Goal: Navigation & Orientation: Find specific page/section

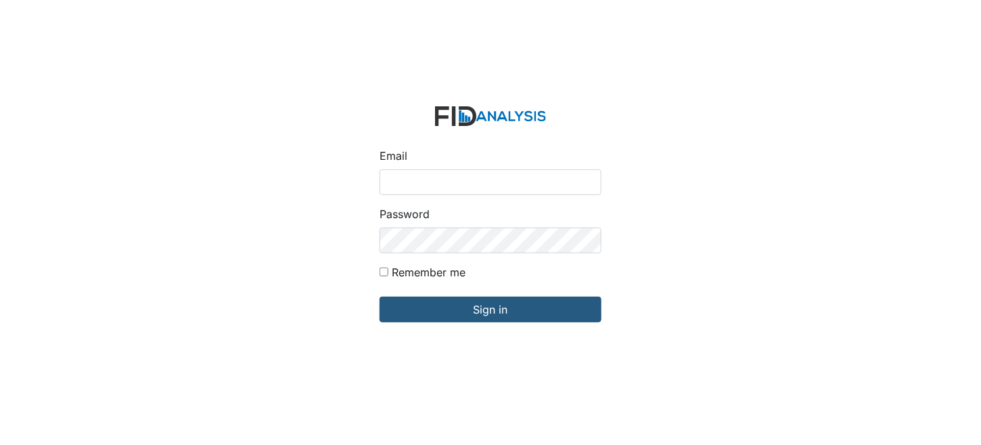
click at [414, 179] on input "Email" at bounding box center [491, 182] width 222 height 26
type input "[EMAIL_ADDRESS][DOMAIN_NAME]"
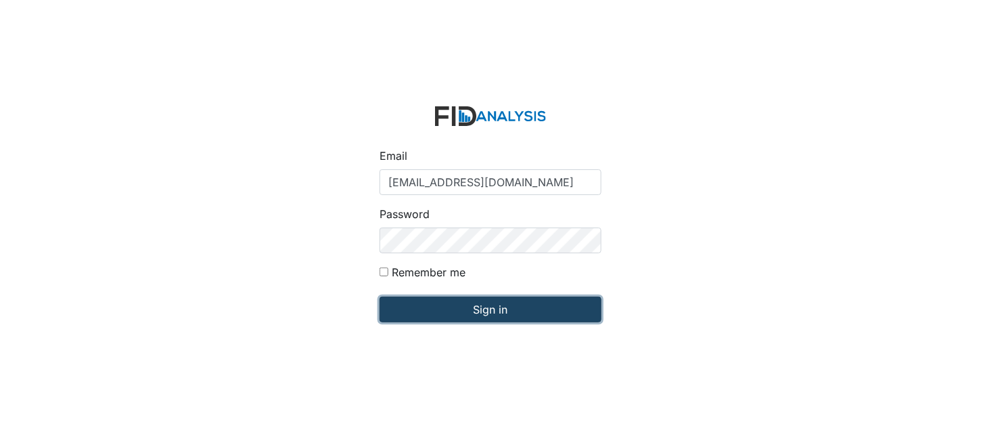
click at [555, 300] on input "Sign in" at bounding box center [491, 309] width 222 height 26
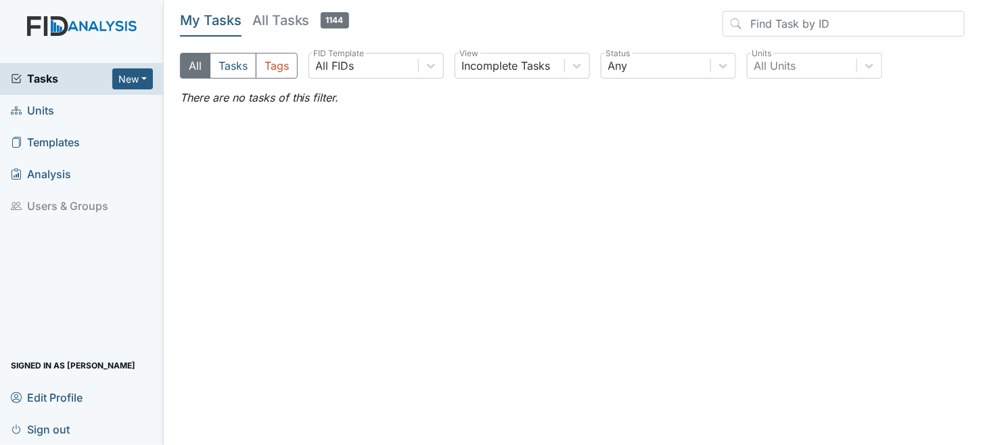
click at [56, 112] on link "Units" at bounding box center [82, 111] width 164 height 32
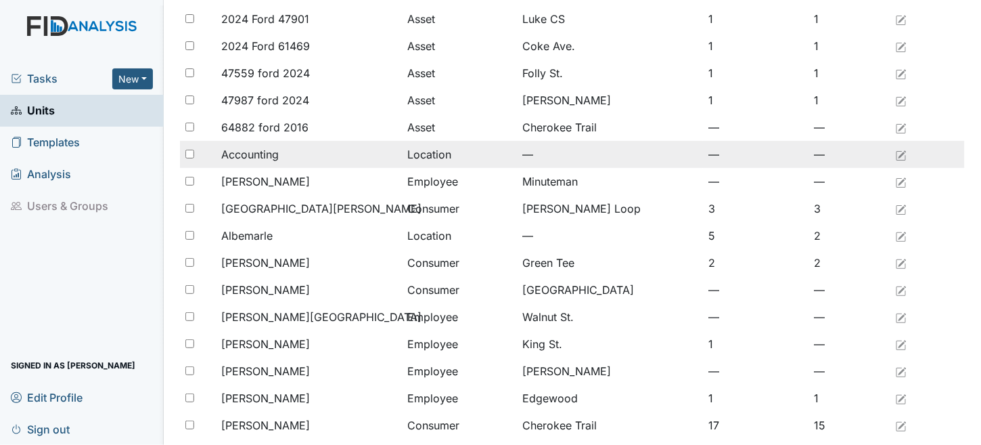
scroll to position [1073, 0]
